Goal: Check status: Check status

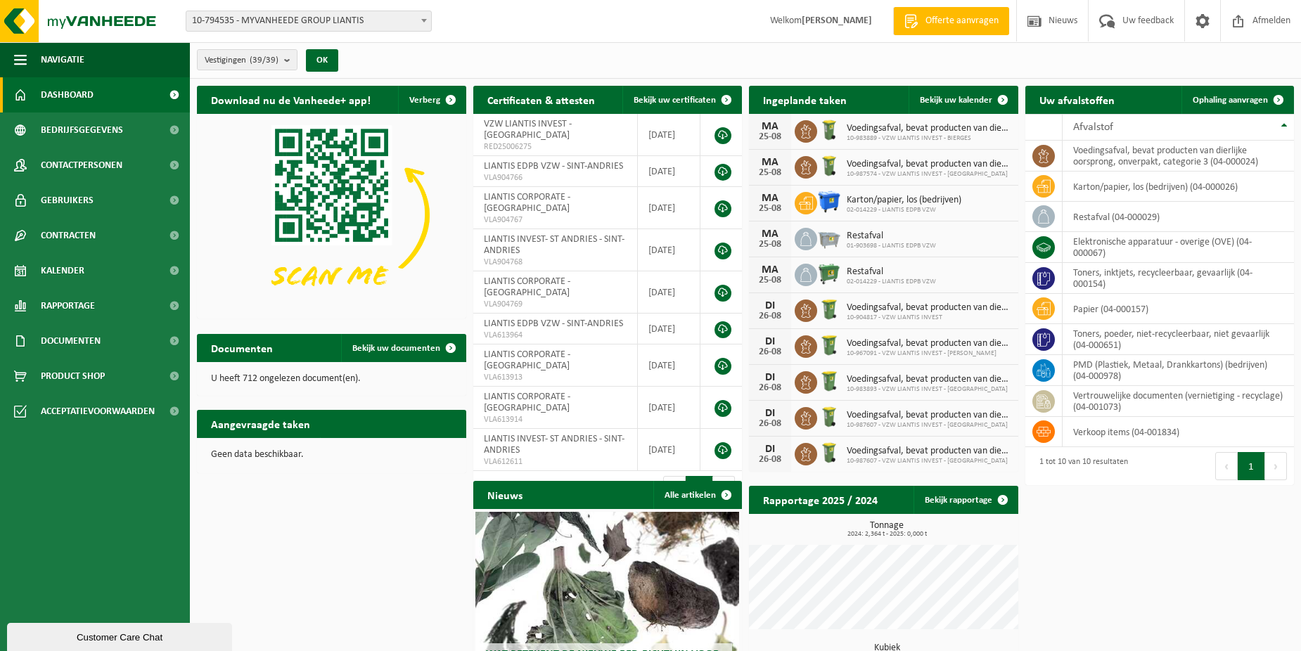
click at [392, 6] on div "Vestiging: 10-794535 - MYVANHEEDE GROUP LIANTIS 10-781546 - LIANTIS INVEST - [G…" at bounding box center [650, 21] width 1301 height 43
click at [398, 15] on span "10-794535 - MYVANHEEDE GROUP LIANTIS" at bounding box center [308, 21] width 245 height 20
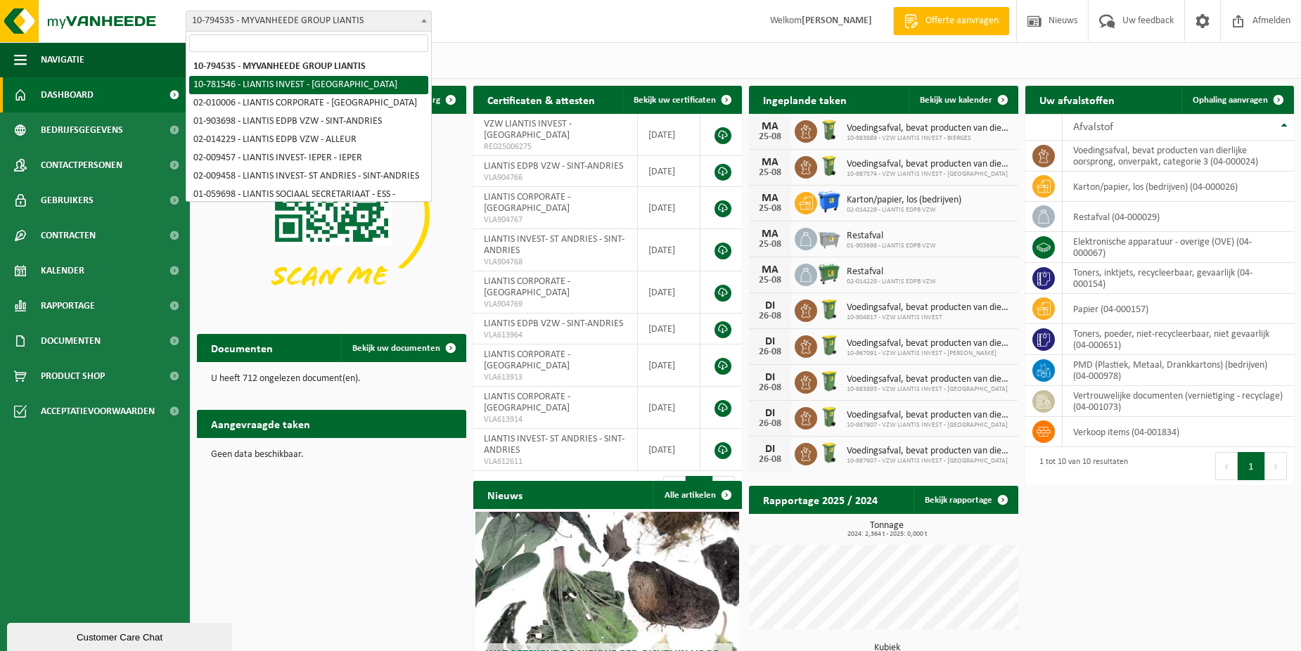
select select "30004"
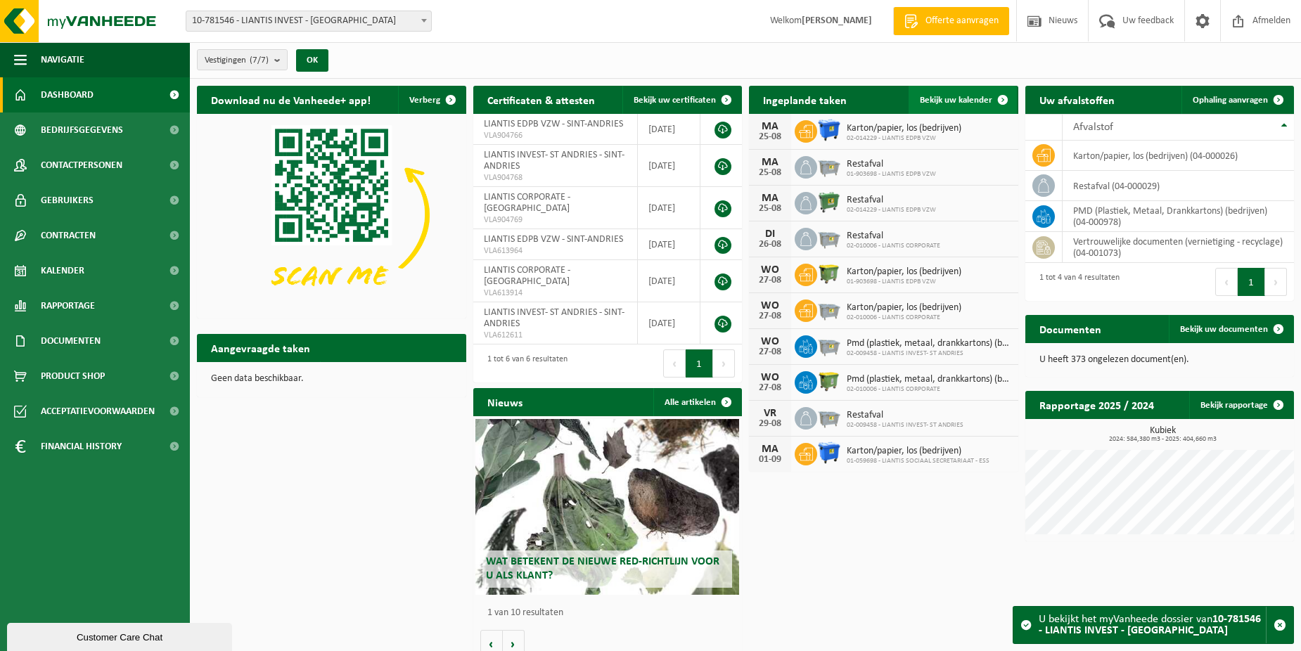
click at [986, 100] on span "Bekijk uw kalender" at bounding box center [956, 100] width 72 height 9
